Goal: Task Accomplishment & Management: Manage account settings

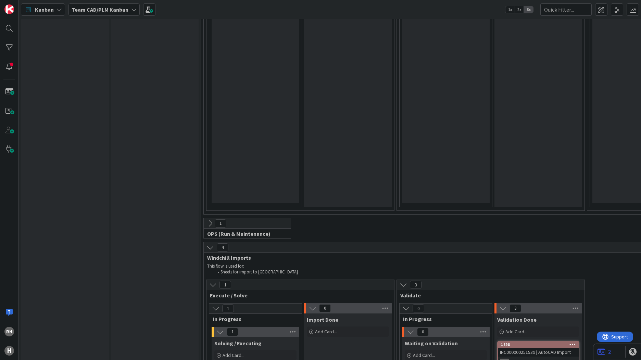
scroll to position [1747, 0]
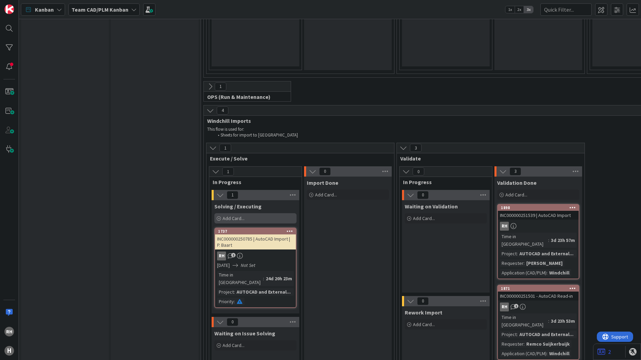
click at [237, 215] on span "Add Card..." at bounding box center [234, 218] width 22 height 6
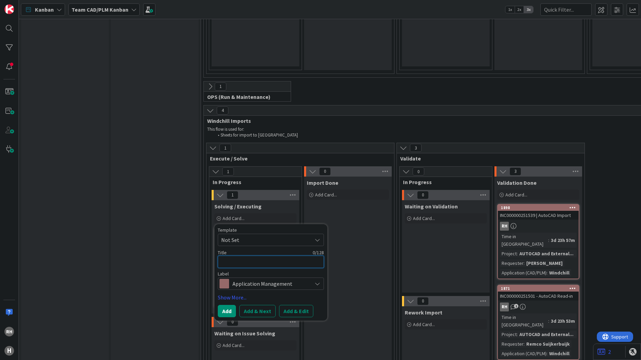
paste textarea "External Work - Import"
type textarea "x"
type textarea "External Work - Import"
click at [295, 305] on button "Add & Edit" at bounding box center [296, 311] width 34 height 12
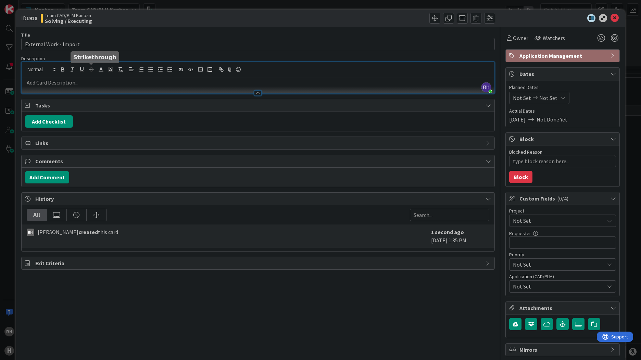
click at [92, 69] on div "[PERSON_NAME] just joined" at bounding box center [258, 78] width 473 height 32
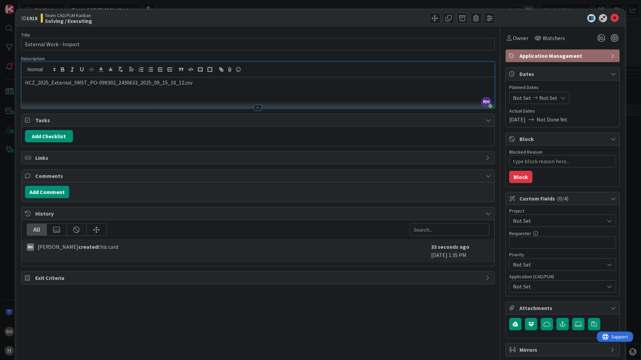
click at [51, 94] on p at bounding box center [258, 91] width 466 height 8
click at [529, 220] on span "Not Set" at bounding box center [557, 221] width 88 height 10
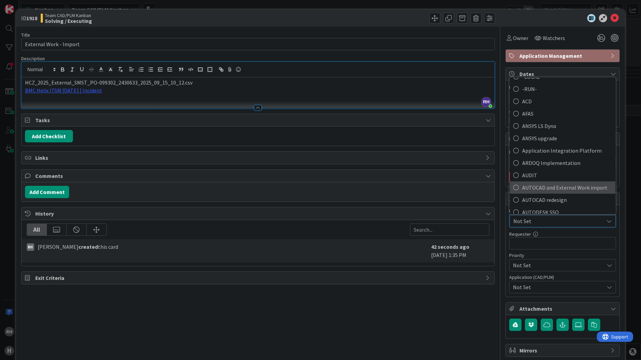
scroll to position [34, 0]
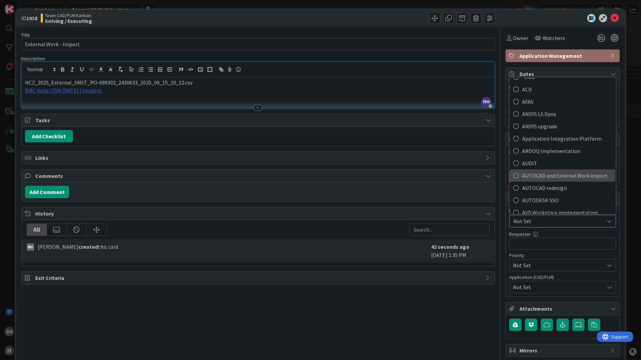
click at [534, 176] on span "AUTOCAD and External Work import" at bounding box center [567, 176] width 90 height 10
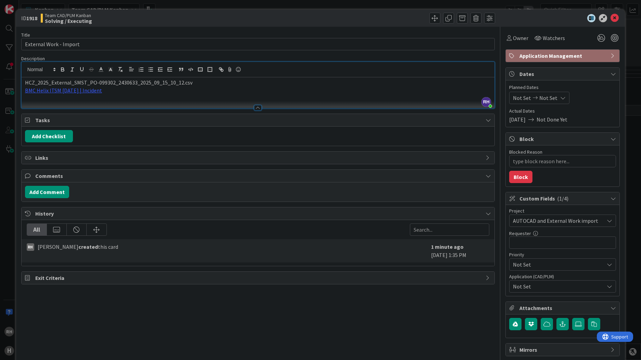
type textarea "x"
click at [526, 241] on input "text" at bounding box center [562, 243] width 107 height 12
click at [539, 245] on input "text" at bounding box center [562, 243] width 107 height 12
paste input "[PERSON_NAME]"
type input "[PERSON_NAME]"
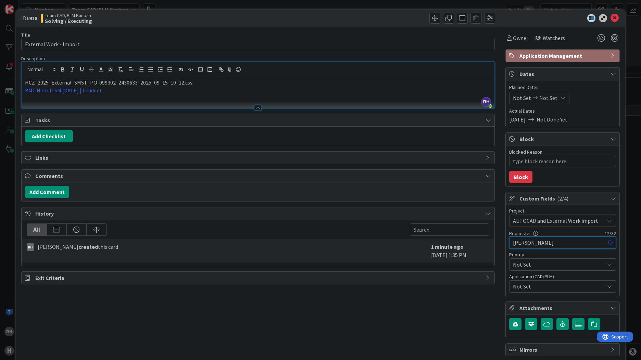
type textarea "x"
type input "[PERSON_NAME]"
click at [526, 288] on span "Not Set" at bounding box center [558, 287] width 91 height 8
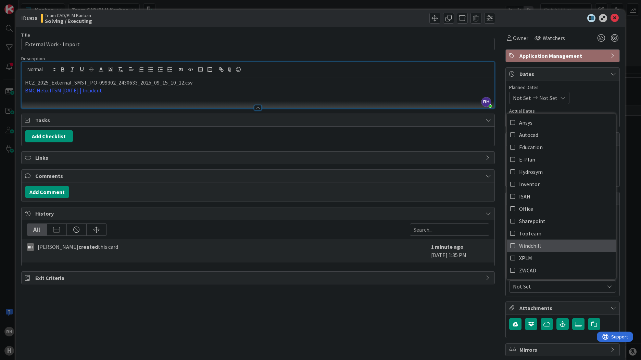
click at [524, 248] on span "Windchill" at bounding box center [530, 246] width 22 height 10
click at [372, 312] on div "Title 22 / 128 External Work - Import Description [PERSON_NAME] just joined HCZ…" at bounding box center [258, 201] width 474 height 348
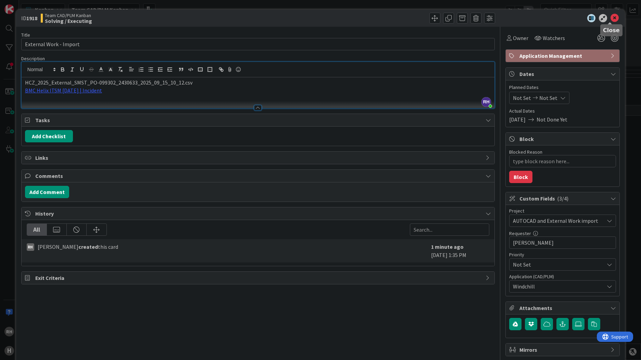
click at [611, 18] on icon at bounding box center [615, 18] width 8 height 8
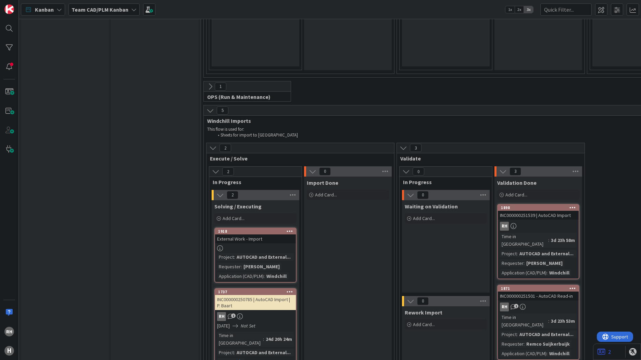
click at [243, 246] on div at bounding box center [255, 249] width 81 height 6
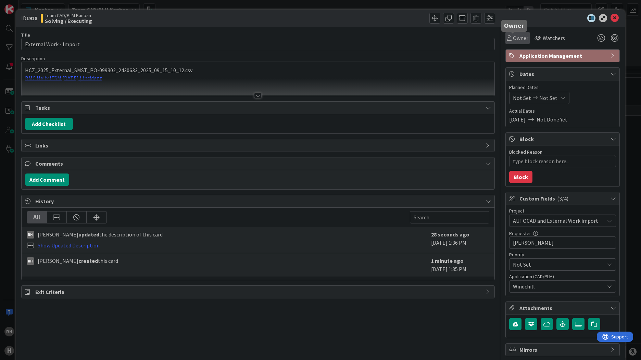
click at [518, 37] on span "Owner" at bounding box center [520, 38] width 15 height 8
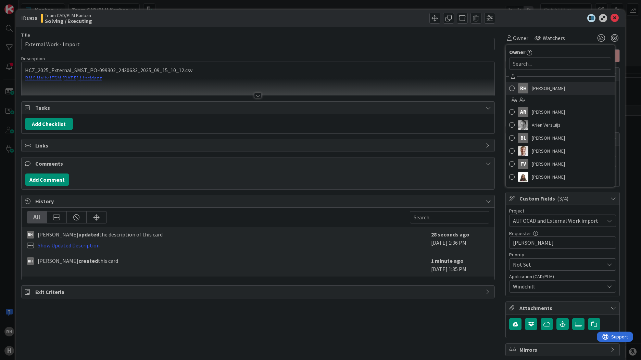
click at [522, 91] on div "RH" at bounding box center [523, 88] width 10 height 10
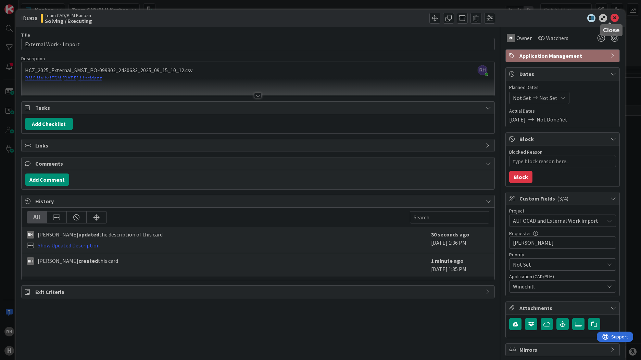
click at [611, 17] on icon at bounding box center [615, 18] width 8 height 8
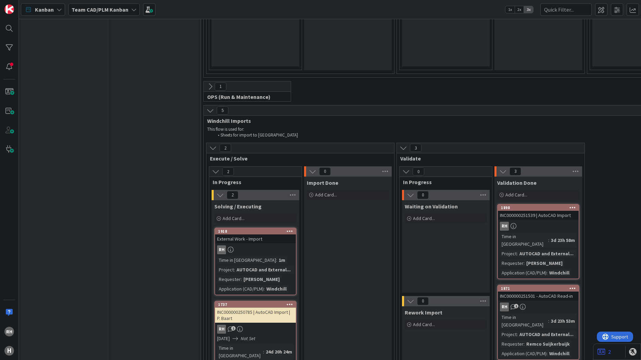
click at [272, 235] on div "External Work - Import" at bounding box center [255, 239] width 81 height 9
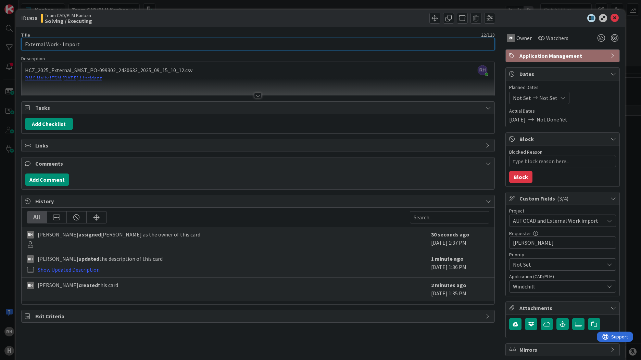
drag, startPoint x: 99, startPoint y: 44, endPoint x: 11, endPoint y: 44, distance: 88.7
click at [11, 44] on div "ID 1918 Team CAD/PLM Kanban Solving / Executing Title 22 / 128 External Work - …" at bounding box center [320, 180] width 641 height 360
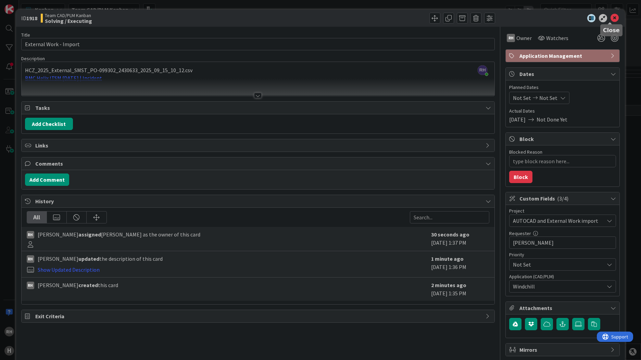
click at [611, 18] on icon at bounding box center [615, 18] width 8 height 8
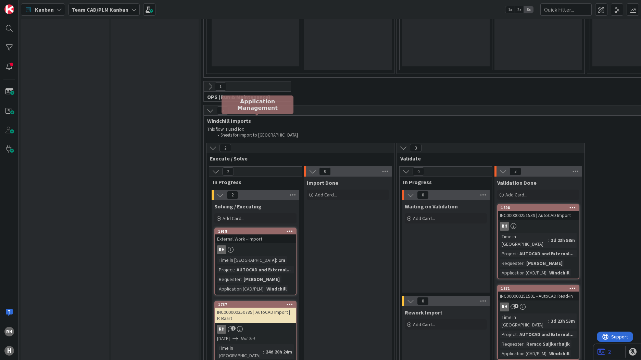
click at [259, 229] on div "1918" at bounding box center [257, 231] width 78 height 5
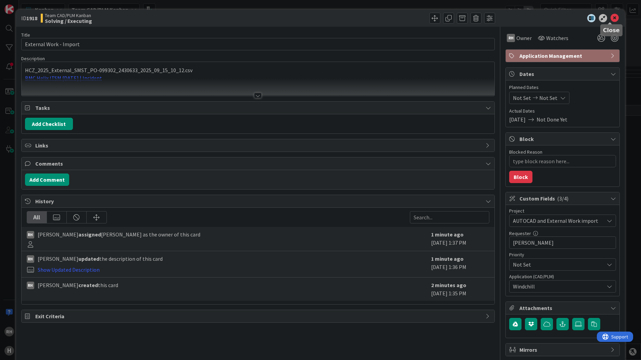
click at [611, 21] on icon at bounding box center [615, 18] width 8 height 8
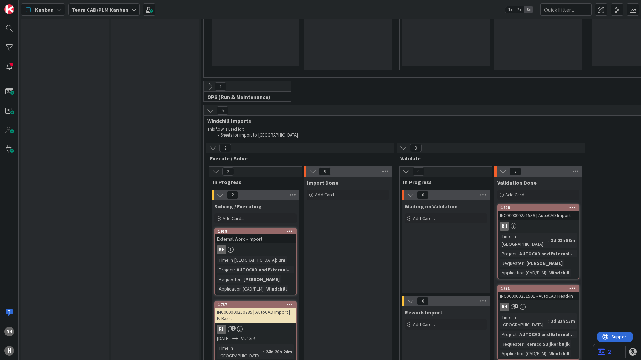
click at [288, 229] on icon at bounding box center [290, 231] width 7 height 5
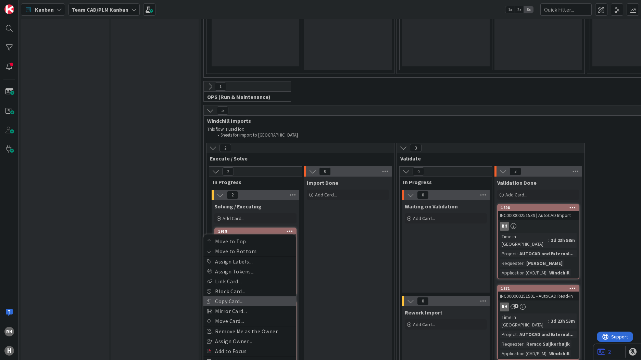
click at [248, 297] on link "Copy Card..." at bounding box center [249, 302] width 92 height 10
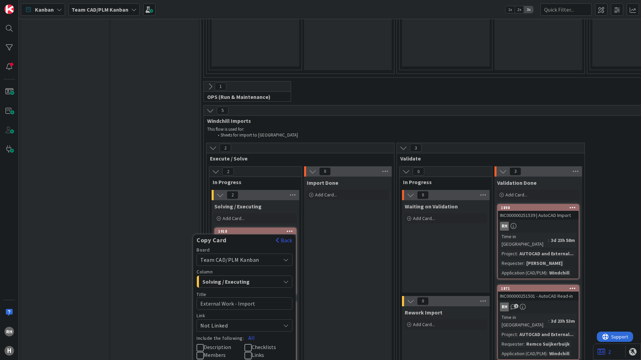
click at [202, 352] on icon at bounding box center [200, 356] width 7 height 8
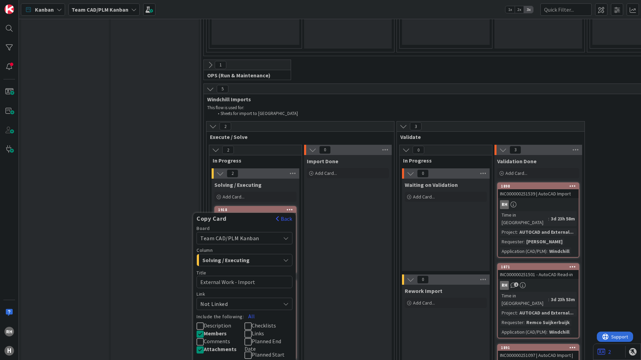
scroll to position [1747, 0]
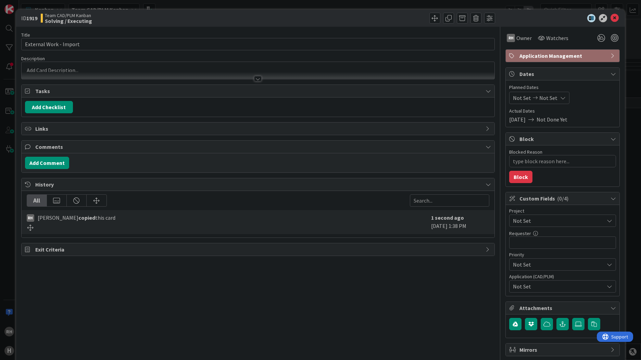
click at [77, 66] on div at bounding box center [258, 70] width 473 height 17
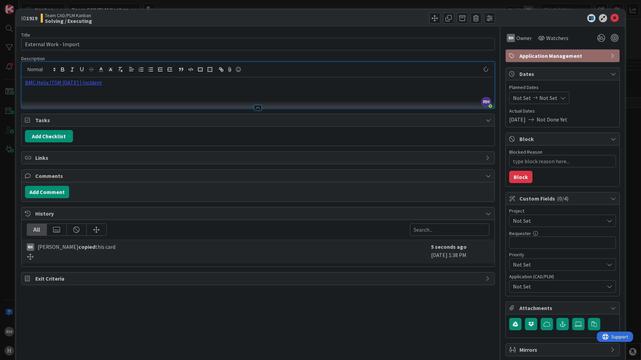
type textarea "x"
click at [552, 244] on input "text" at bounding box center [562, 243] width 107 height 12
paste input "[PERSON_NAME]"
type input "[PERSON_NAME]"
type textarea "x"
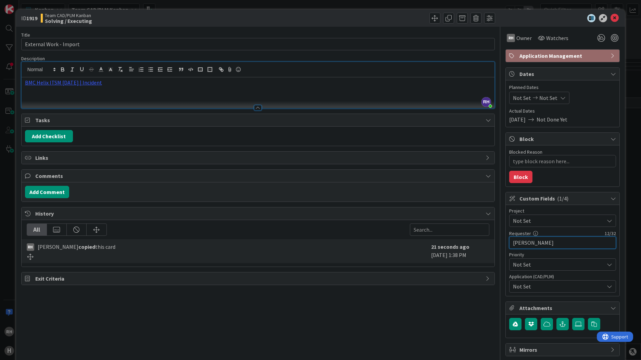
type input "[PERSON_NAME]"
click at [544, 222] on span "Not Set" at bounding box center [557, 221] width 88 height 10
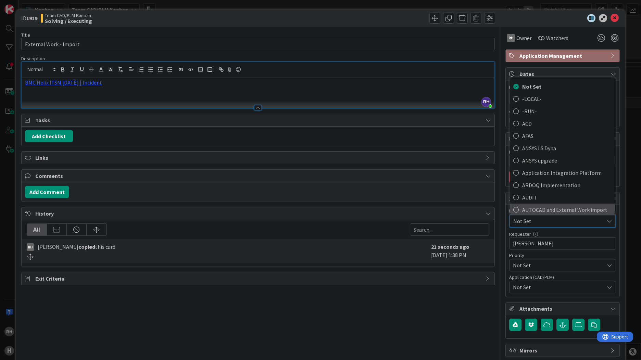
click at [545, 208] on span "AUTOCAD and External Work import" at bounding box center [567, 210] width 90 height 10
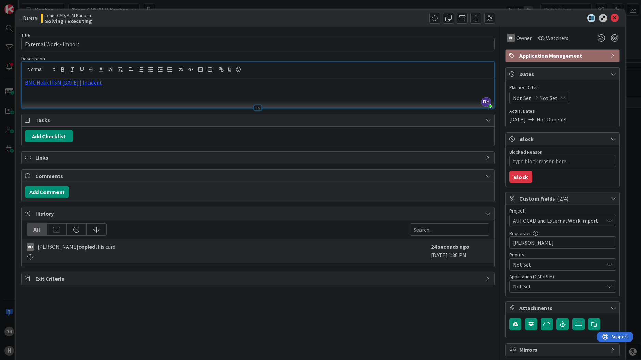
click at [544, 288] on span "Not Set" at bounding box center [558, 287] width 91 height 8
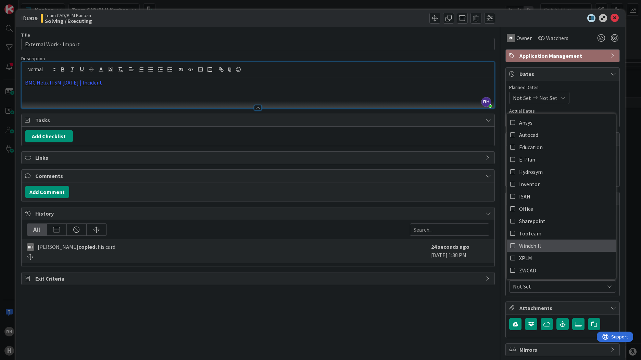
click at [529, 245] on span "Windchill" at bounding box center [530, 246] width 22 height 10
click at [376, 320] on div "Title 22 / 128 External Work - Import Description [PERSON_NAME] just joined BMC…" at bounding box center [258, 201] width 474 height 348
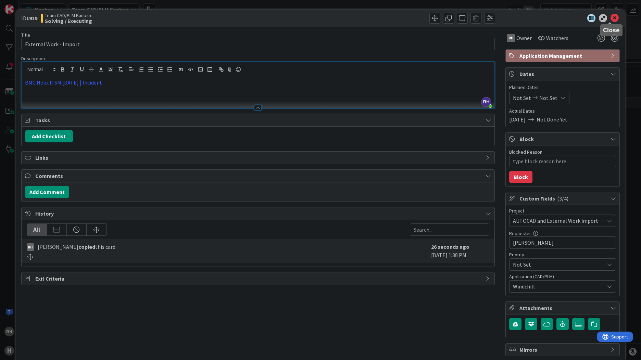
click at [611, 17] on icon at bounding box center [615, 18] width 8 height 8
type textarea "x"
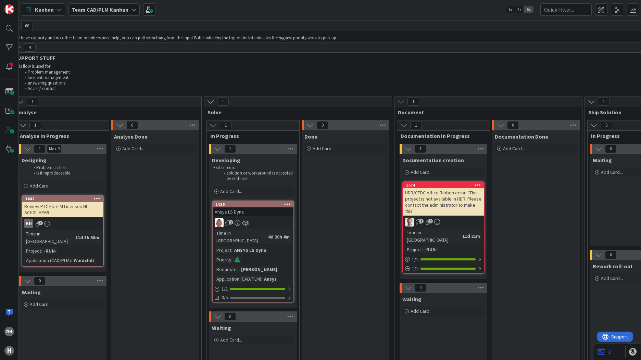
scroll to position [0, 180]
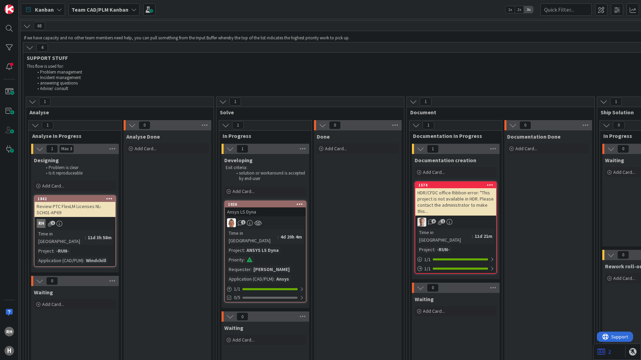
click at [248, 258] on span at bounding box center [250, 260] width 6 height 5
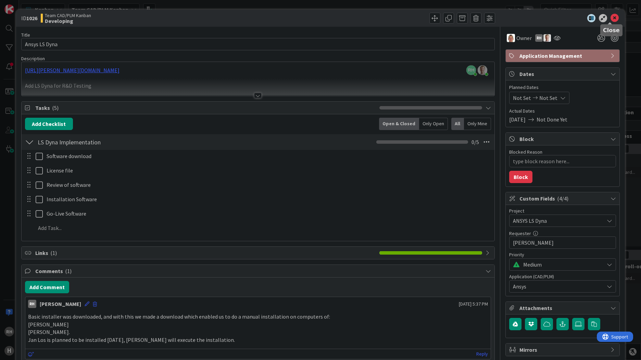
click at [611, 17] on icon at bounding box center [615, 18] width 8 height 8
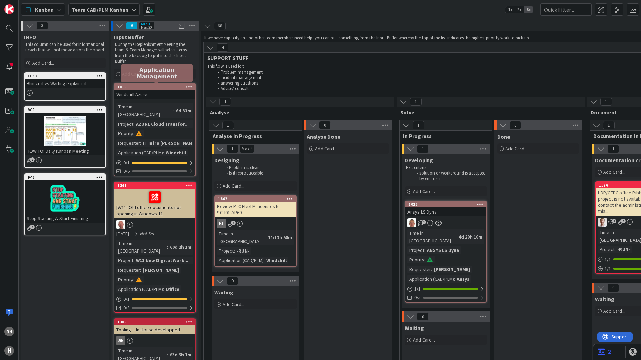
click at [157, 88] on div "1015" at bounding box center [156, 87] width 78 height 5
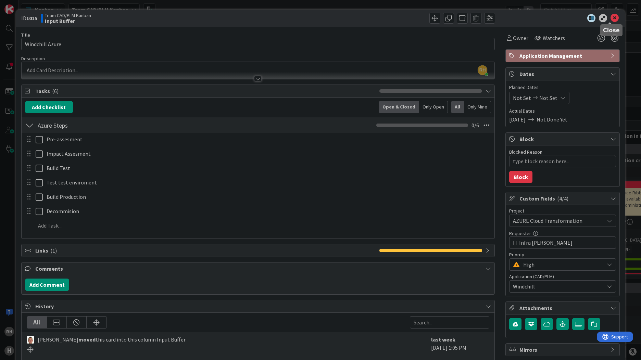
click at [611, 16] on icon at bounding box center [615, 18] width 8 height 8
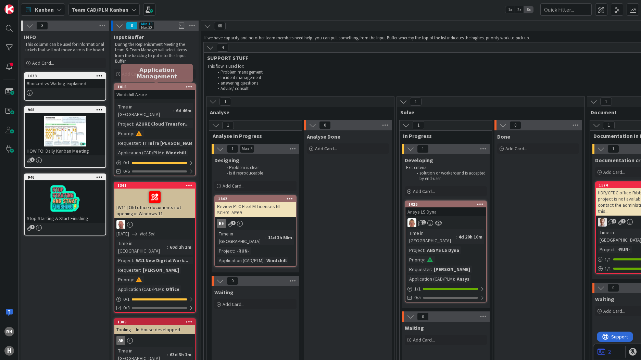
click at [155, 88] on div "1015" at bounding box center [156, 87] width 78 height 5
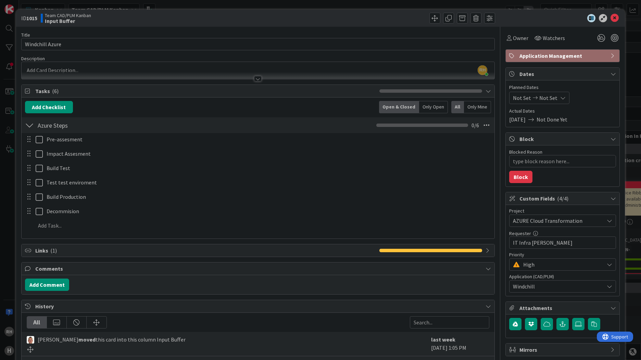
click at [258, 79] on div at bounding box center [258, 78] width 8 height 5
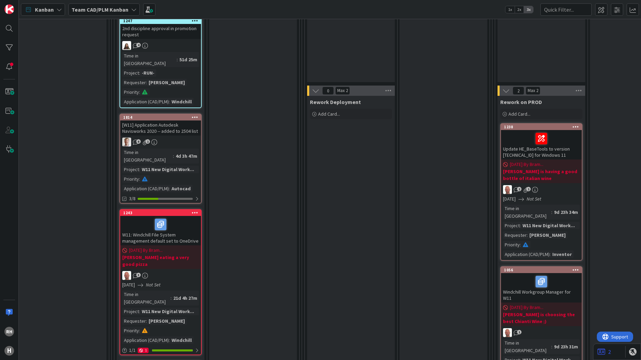
scroll to position [548, 666]
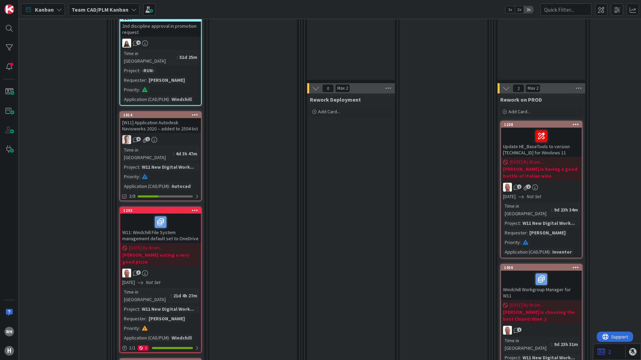
click at [159, 252] on b "[PERSON_NAME] eating a very good pizza" at bounding box center [160, 259] width 77 height 14
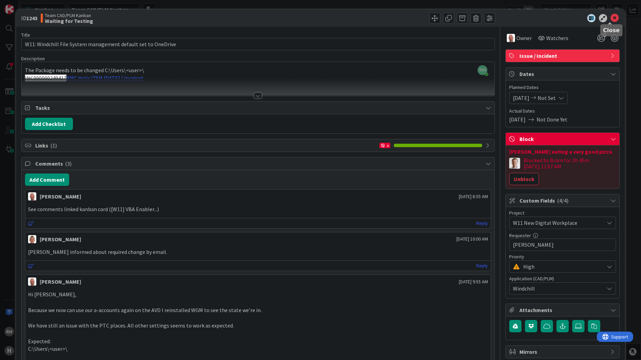
click at [611, 17] on icon at bounding box center [615, 18] width 8 height 8
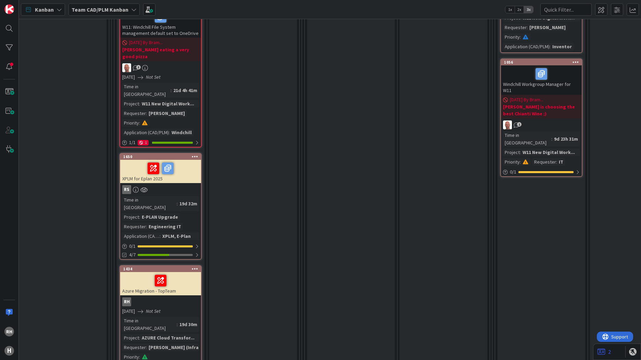
scroll to position [788, 666]
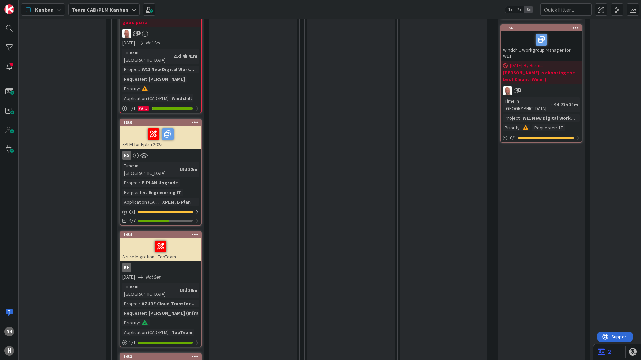
click at [184, 263] on div "RH" at bounding box center [160, 267] width 81 height 9
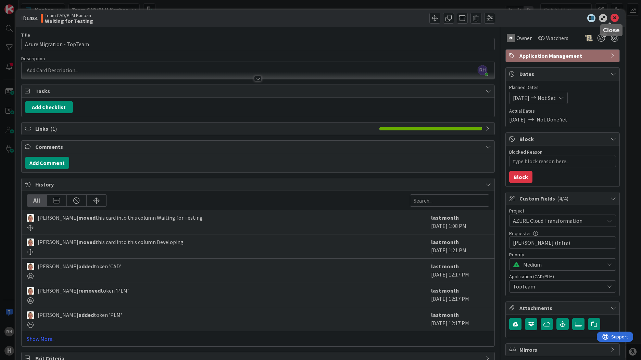
click at [613, 17] on icon at bounding box center [615, 18] width 8 height 8
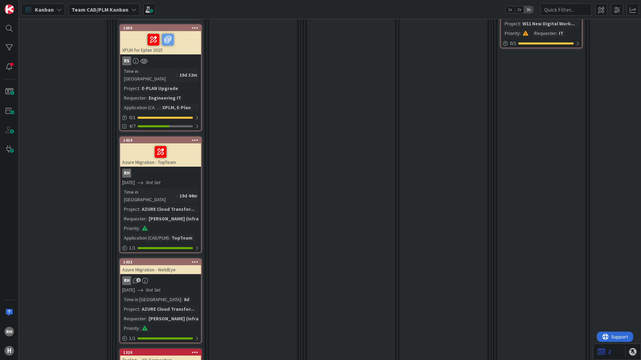
scroll to position [891, 666]
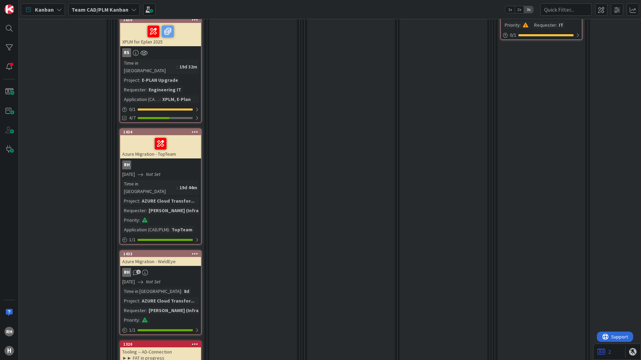
click at [176, 161] on div "RH" at bounding box center [160, 165] width 81 height 9
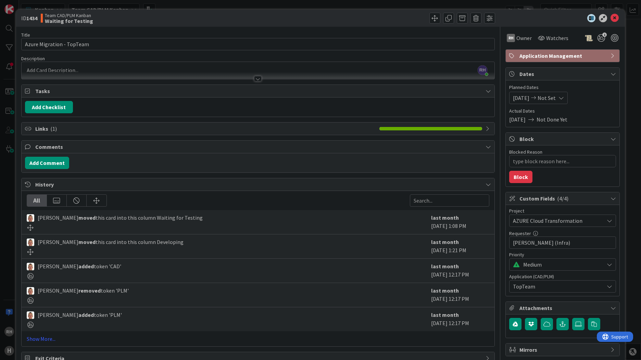
click at [534, 140] on span "Block" at bounding box center [564, 139] width 88 height 8
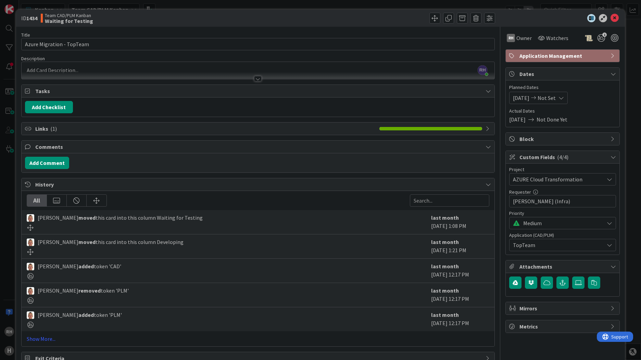
click at [534, 140] on span "Block" at bounding box center [564, 139] width 88 height 8
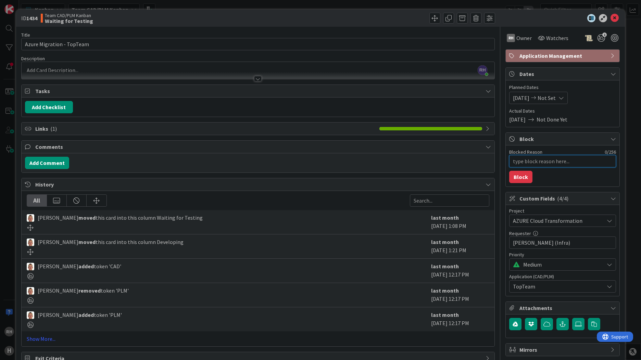
click at [534, 161] on textarea "Blocked Reason" at bounding box center [562, 161] width 107 height 12
type textarea "x"
type textarea "W"
type textarea "x"
type textarea "Wa"
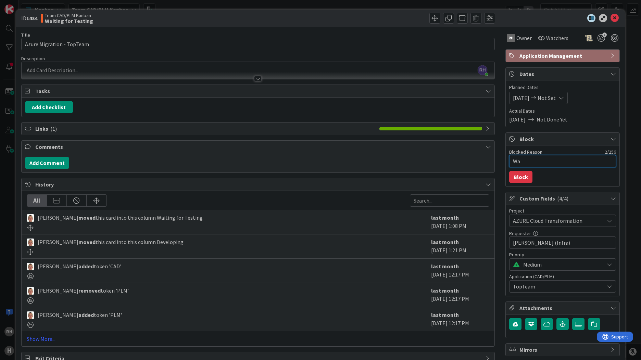
type textarea "x"
type textarea "Wai"
type textarea "x"
type textarea "Wait"
type textarea "x"
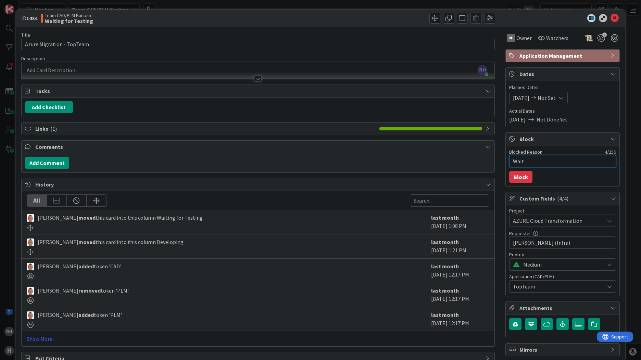
type textarea "Waiti"
type textarea "x"
type textarea "Waitin"
type textarea "x"
type textarea "Waiting"
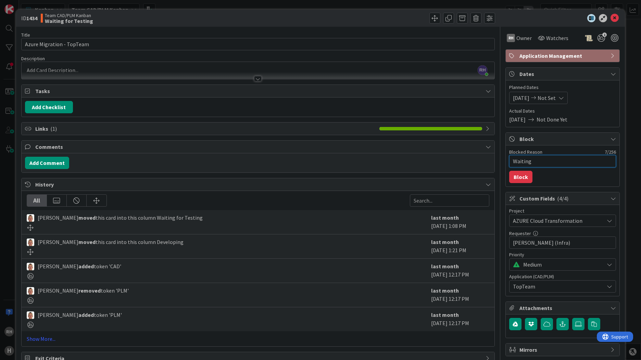
type textarea "x"
type textarea "Waiting"
type textarea "x"
type textarea "Waiting o"
type textarea "x"
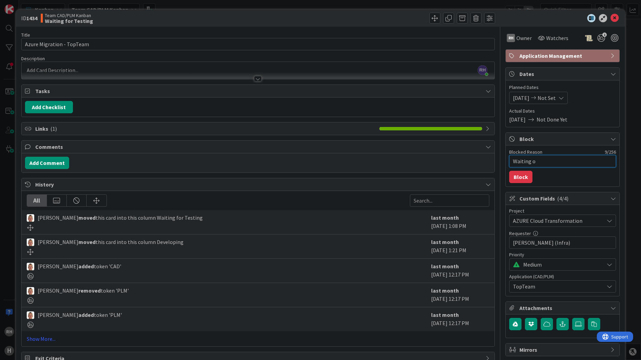
type textarea "Waiting on"
type textarea "x"
type textarea "Waiting on"
type textarea "x"
type textarea "Waiting on t"
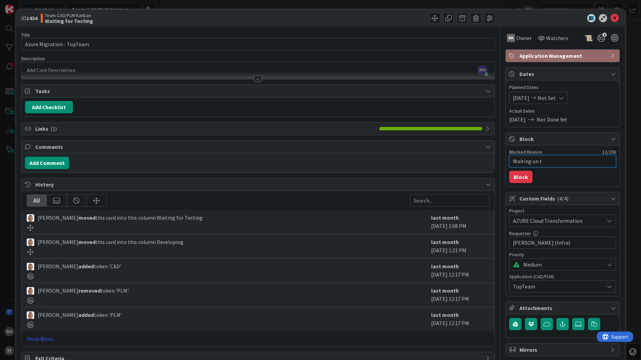
type textarea "x"
type textarea "Waiting on te"
type textarea "x"
type textarea "Waiting on tes"
type textarea "x"
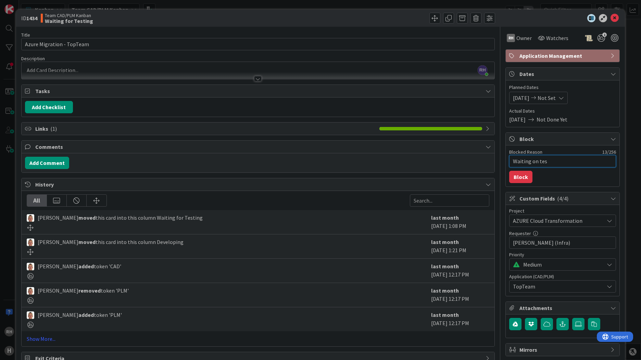
type textarea "Waiting on test"
type textarea "x"
type textarea "Waiting on test"
type textarea "x"
type textarea "Waiting on test r"
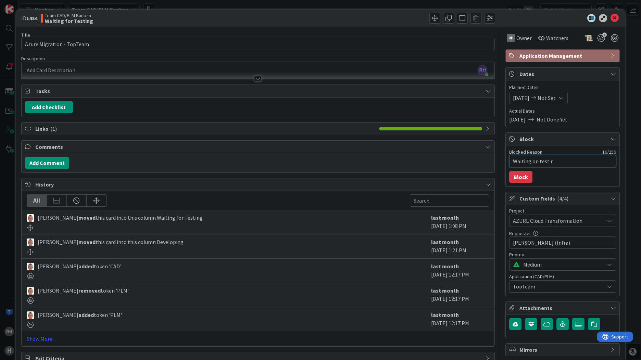
type textarea "x"
type textarea "Waiting on test re"
type textarea "x"
type textarea "Waiting on test res"
type textarea "x"
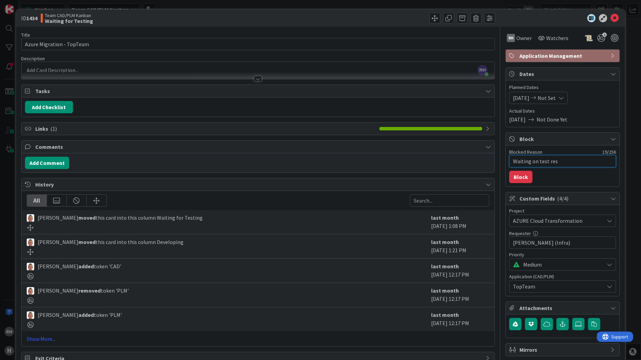
type textarea "Waiting on test rest"
type textarea "x"
type textarea "Waiting on test res"
type textarea "x"
type textarea "Waiting on test resu"
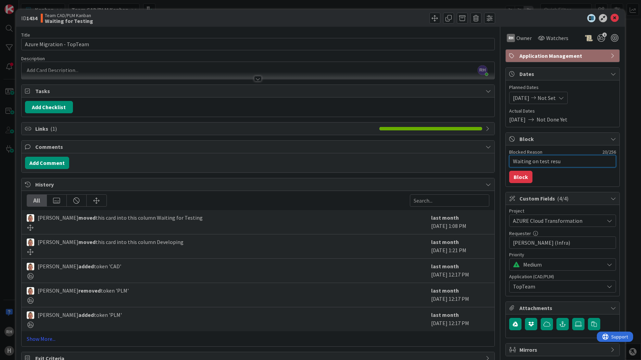
type textarea "x"
type textarea "Waiting on test resul"
type textarea "x"
type textarea "Waiting on test result"
type textarea "x"
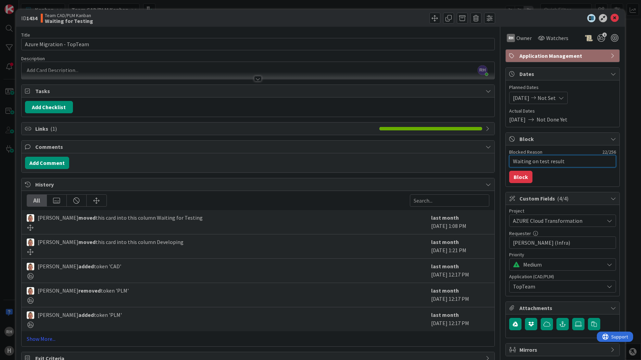
type textarea "Waiting on test results"
type textarea "x"
type textarea "Waiting on test results"
type textarea "x"
type textarea "Waiting on test results -"
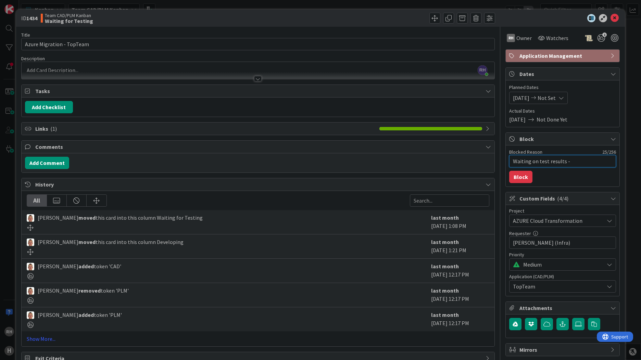
type textarea "x"
type textarea "Waiting on test results -"
type textarea "x"
type textarea "Waiting on test results - p"
type textarea "x"
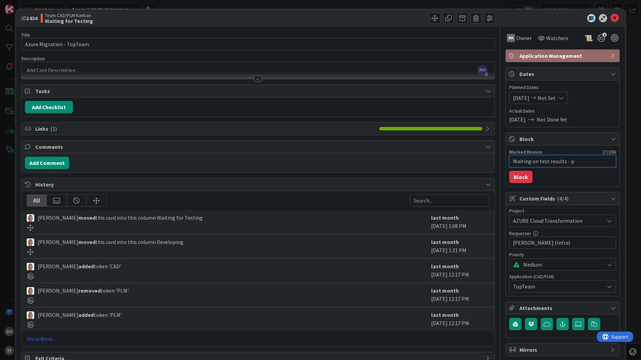
type textarea "Waiting on test results - pl"
type textarea "x"
type textarea "Waiting on test results - pla"
type textarea "x"
type textarea "Waiting on test results - plan"
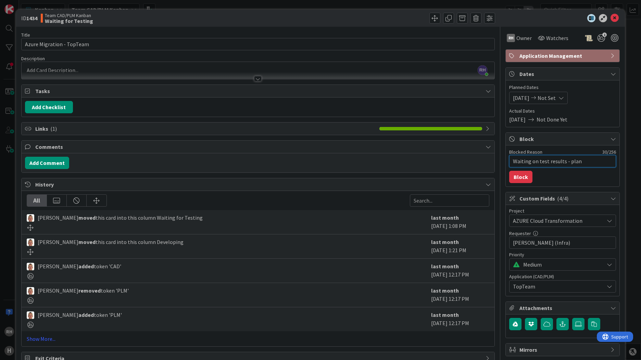
type textarea "x"
type textarea "Waiting on test results - plann"
type textarea "x"
type textarea "Waiting on test results - planne"
type textarea "x"
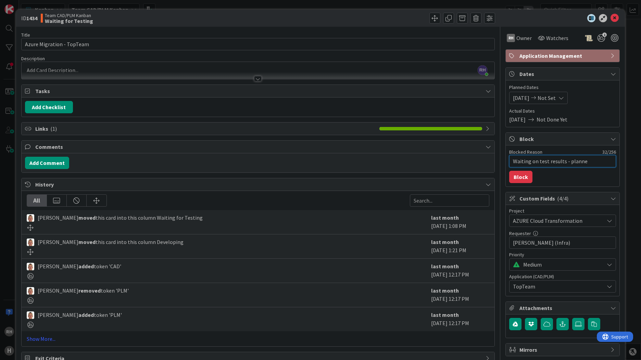
type textarea "Waiting on test results - planned"
type textarea "x"
type textarea "Waiting on test results - planned"
type textarea "x"
type textarea "Waiting on test results - planned"
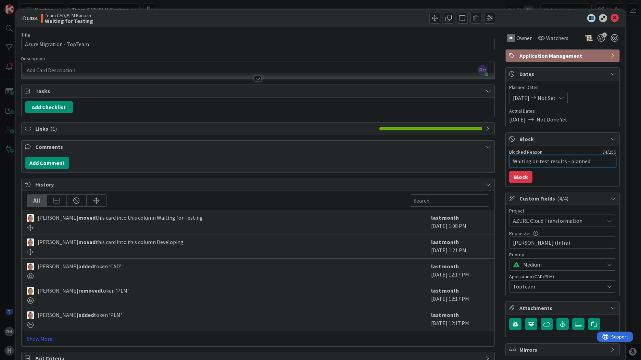
type textarea "x"
type textarea "Waiting on test results - planned 1"
type textarea "x"
type textarea "Waiting on test results - planned 18"
type textarea "x"
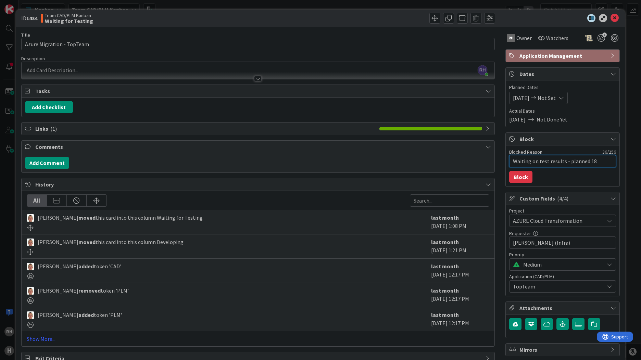
type textarea "Waiting on test results - planned 18-"
type textarea "x"
type textarea "Waiting on test results - planned 18-S"
type textarea "x"
type textarea "Waiting on test results - planned 18-Se"
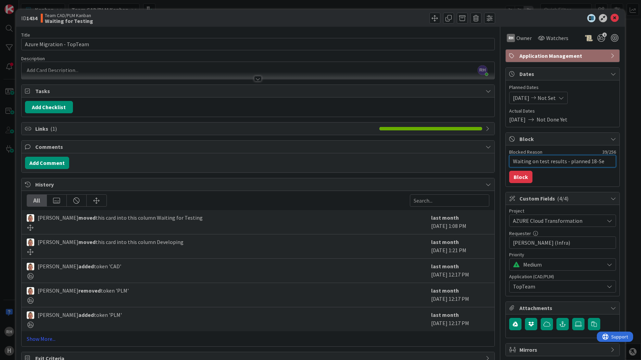
type textarea "x"
type textarea "Waiting on test results - planned 18-Sep"
type textarea "x"
type textarea "Waiting on test results - planned 18-Sept"
type textarea "x"
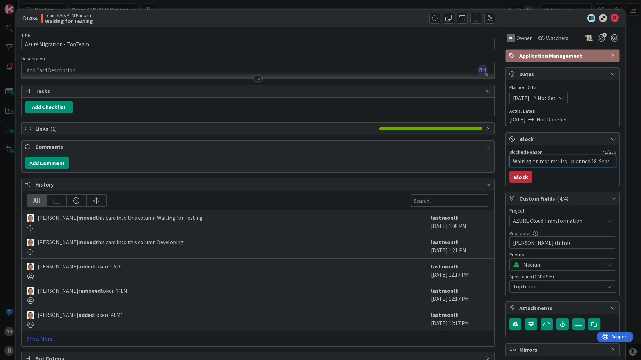
type textarea "Waiting on test results - planned 18-Sept"
click at [518, 178] on button "Block" at bounding box center [520, 177] width 23 height 12
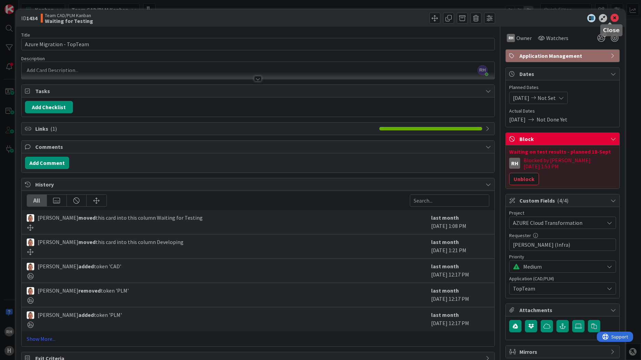
click at [611, 18] on icon at bounding box center [615, 18] width 8 height 8
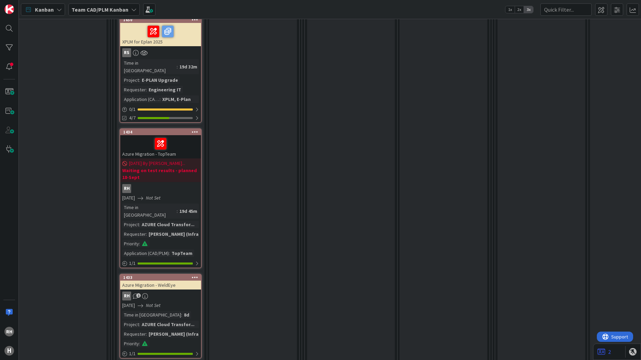
click at [176, 302] on div "07/31/2025 Not Set" at bounding box center [161, 305] width 79 height 7
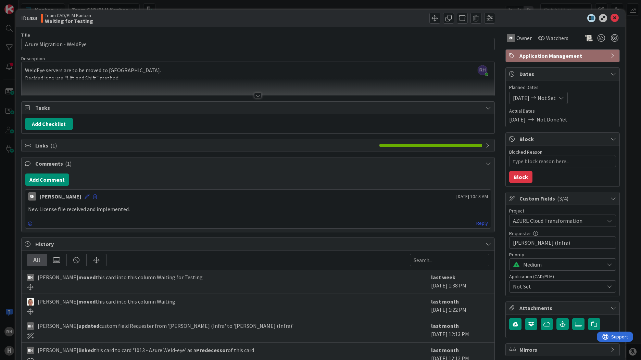
type textarea "x"
click at [254, 95] on div at bounding box center [258, 95] width 8 height 5
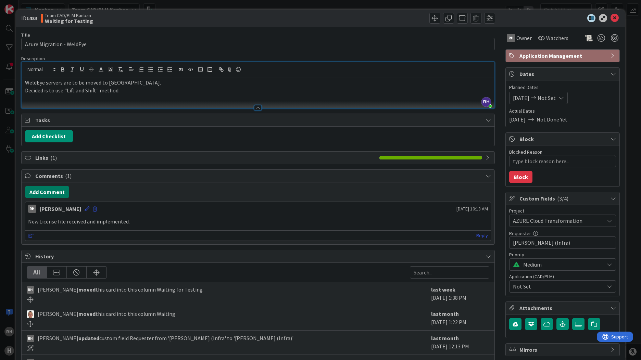
click at [55, 192] on button "Add Comment" at bounding box center [47, 192] width 44 height 12
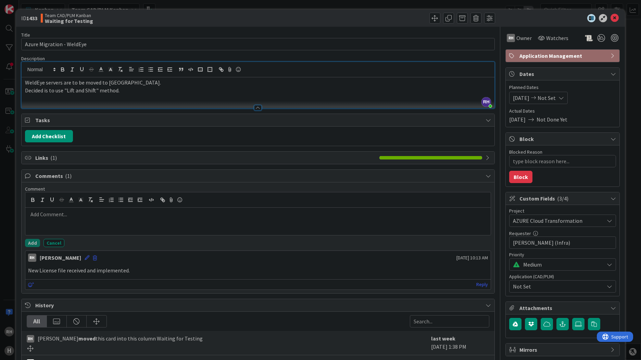
click at [53, 213] on p at bounding box center [258, 215] width 460 height 8
click at [72, 214] on p "Another test is requuired to find where is the bottleneck." at bounding box center [258, 215] width 460 height 8
drag, startPoint x: 186, startPoint y: 223, endPoint x: 220, endPoint y: 233, distance: 35.3
click at [220, 233] on div "Another test is required to find where is the bottleneck. Martin however asks w…" at bounding box center [257, 221] width 465 height 27
click at [183, 223] on p "Martin however asks why we do this amount of testing because WeldEye is about t…" at bounding box center [258, 223] width 460 height 8
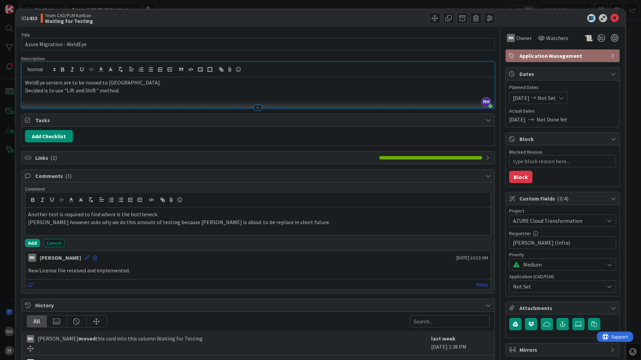
click at [284, 223] on p "Martin however asks why we do this amount of testing because WeldEye is about t…" at bounding box center [258, 223] width 460 height 8
click at [302, 222] on p "Martin however asks why we do this amount of testing because WeldEye is about t…" at bounding box center [258, 223] width 460 height 8
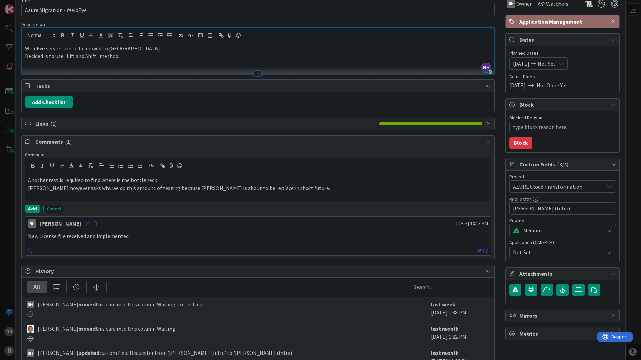
click at [408, 189] on p "Martin however asks why we do this amount of testing because WeldEye is about t…" at bounding box center [258, 188] width 460 height 8
type textarea "x"
